Goal: Navigation & Orientation: Find specific page/section

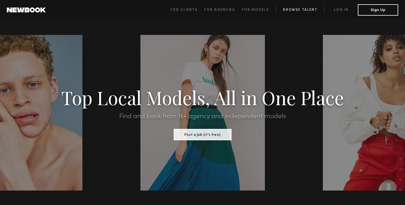
click at [289, 9] on link "Browse Talent" at bounding box center [299, 10] width 49 height 7
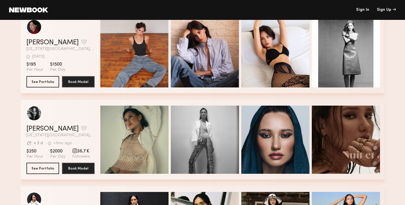
scroll to position [1227, 0]
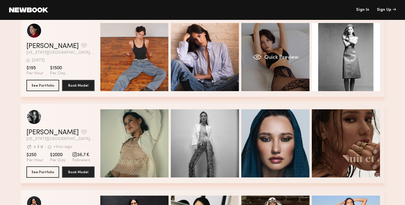
click at [277, 82] on div "Quick Preview" at bounding box center [275, 57] width 68 height 68
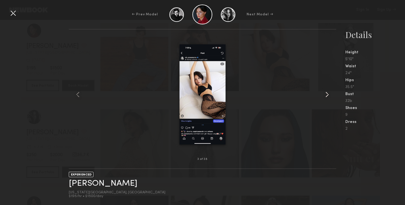
click at [324, 95] on common-icon at bounding box center [326, 94] width 9 height 9
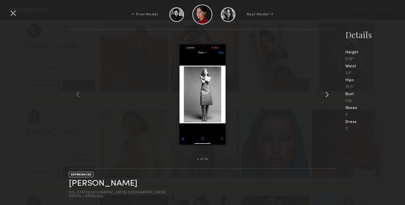
click at [324, 95] on common-icon at bounding box center [326, 94] width 9 height 9
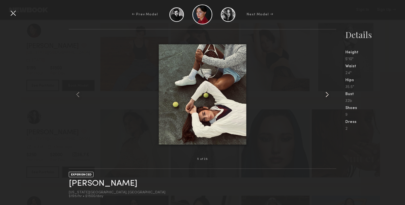
click at [324, 95] on common-icon at bounding box center [326, 94] width 9 height 9
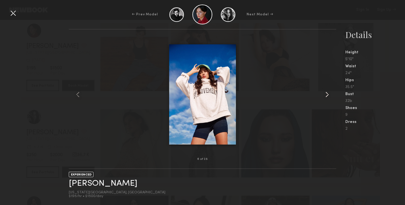
click at [324, 95] on common-icon at bounding box center [326, 94] width 9 height 9
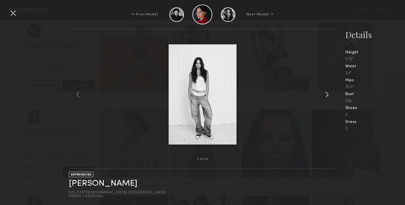
click at [324, 95] on common-icon at bounding box center [326, 94] width 9 height 9
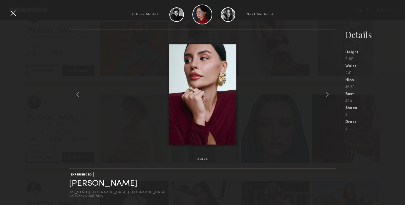
scroll to position [1248, 0]
click at [15, 15] on div at bounding box center [13, 13] width 9 height 9
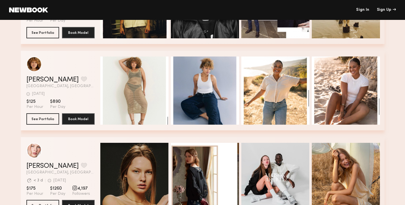
scroll to position [1720, 0]
